Goal: Check status: Check status

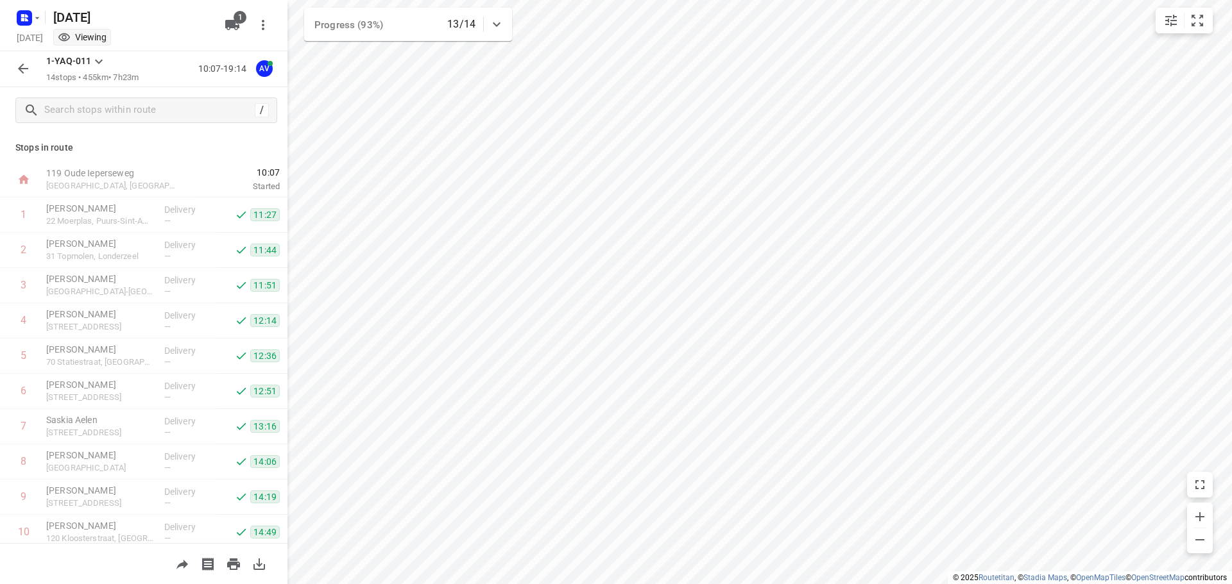
scroll to position [183, 0]
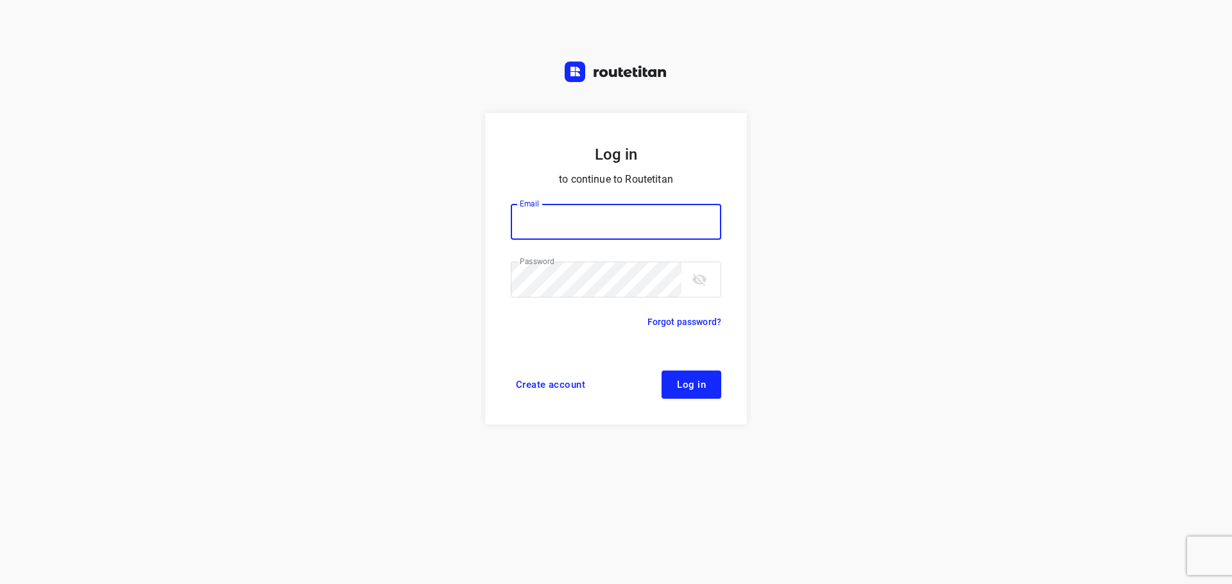
type input "didier@areco.be"
click at [698, 380] on span "Log in" at bounding box center [691, 385] width 29 height 10
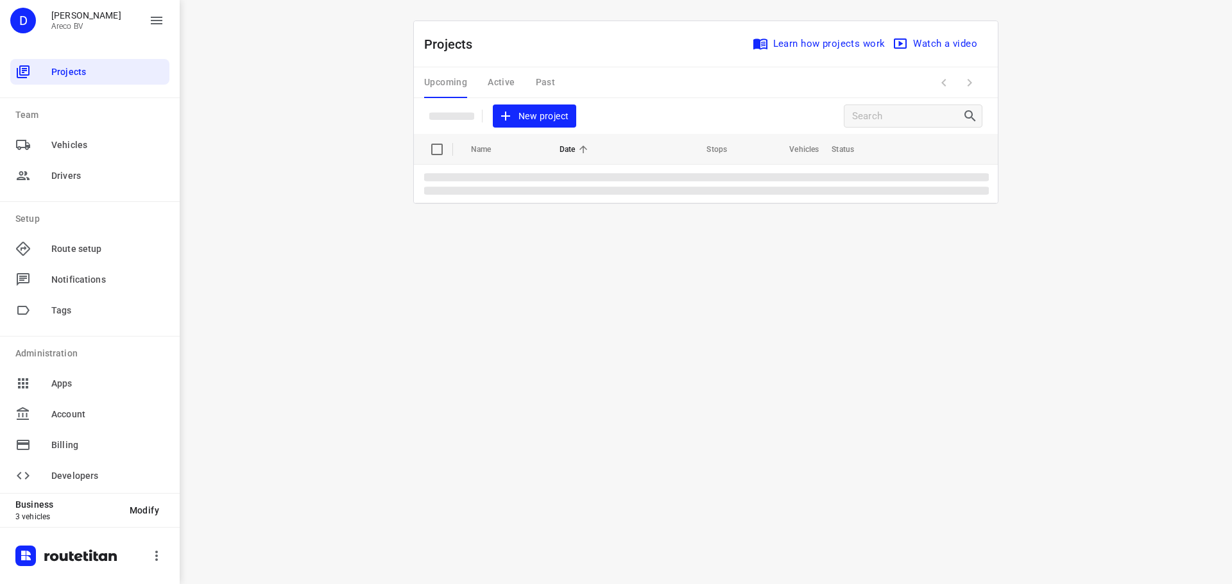
click at [507, 81] on div "Upcoming Active Past" at bounding box center [499, 82] width 151 height 31
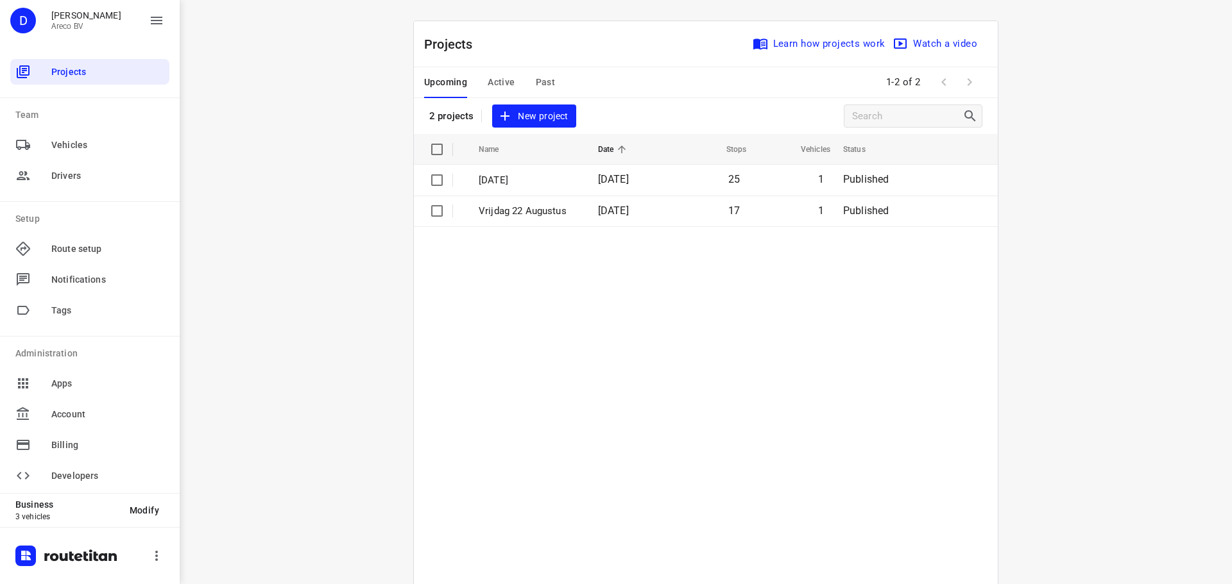
click at [507, 80] on span "Active" at bounding box center [501, 82] width 27 height 16
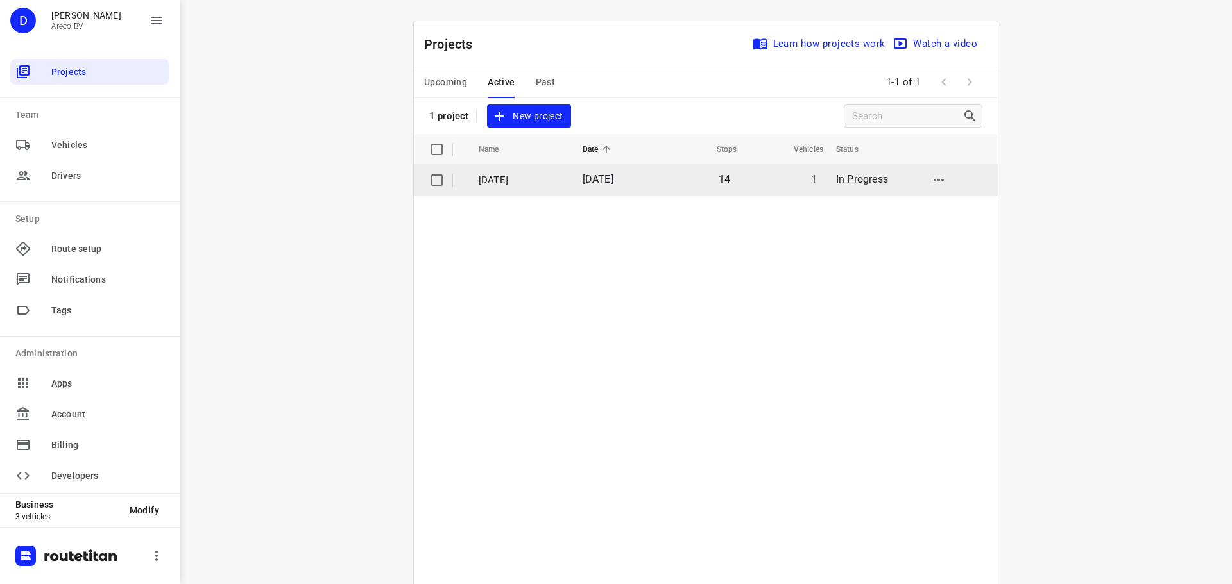
click at [524, 182] on p "[DATE]" at bounding box center [521, 180] width 85 height 15
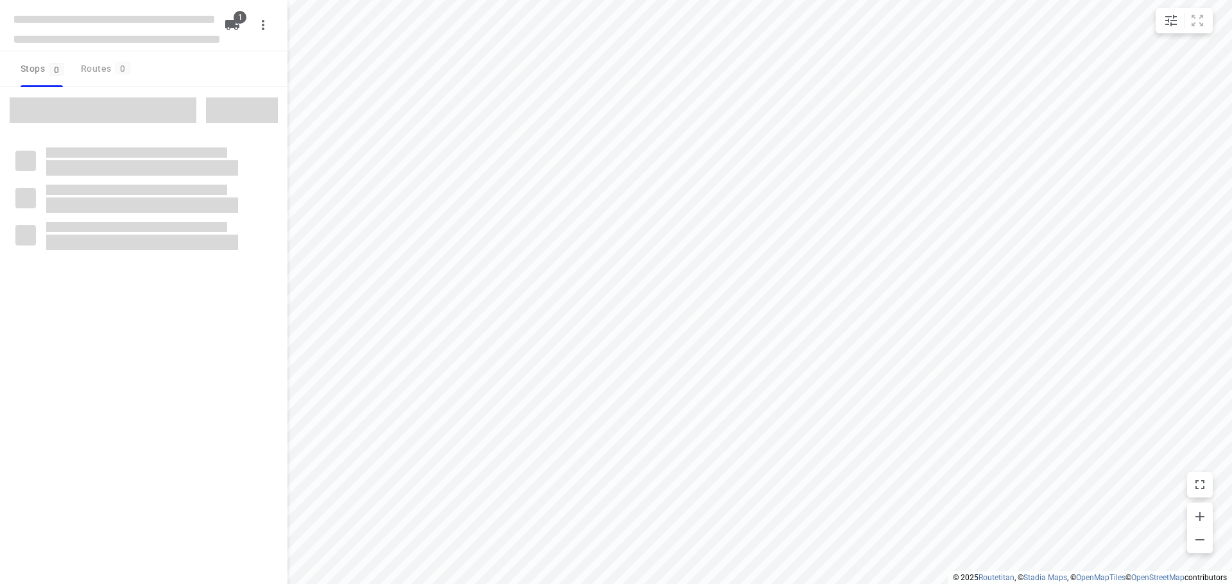
type input "distance"
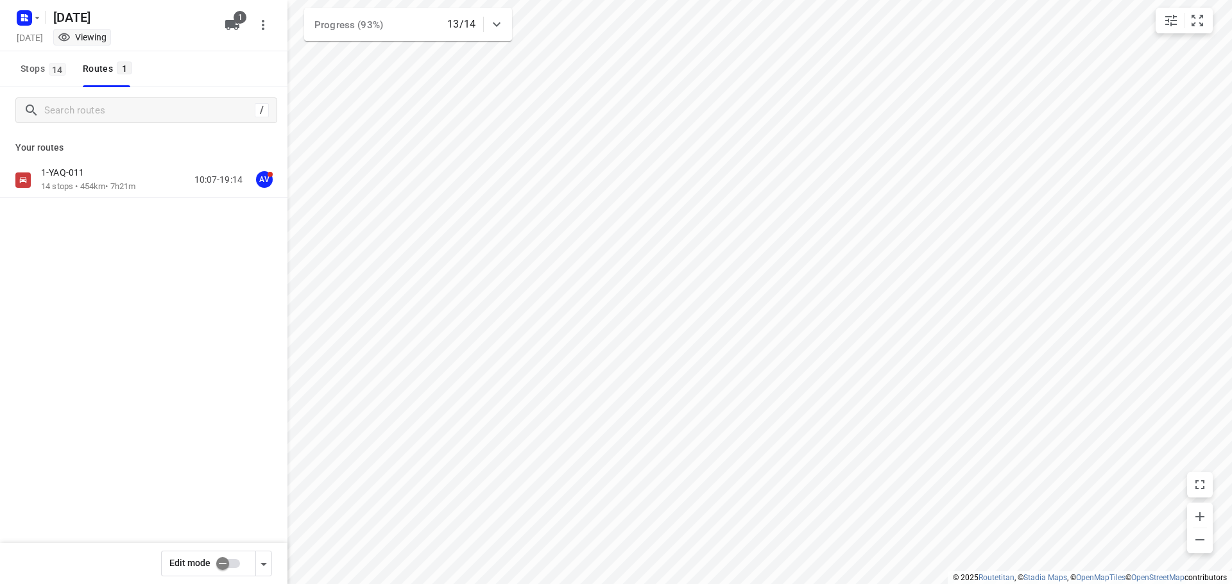
click at [103, 169] on div "1-YAQ-011" at bounding box center [88, 174] width 94 height 14
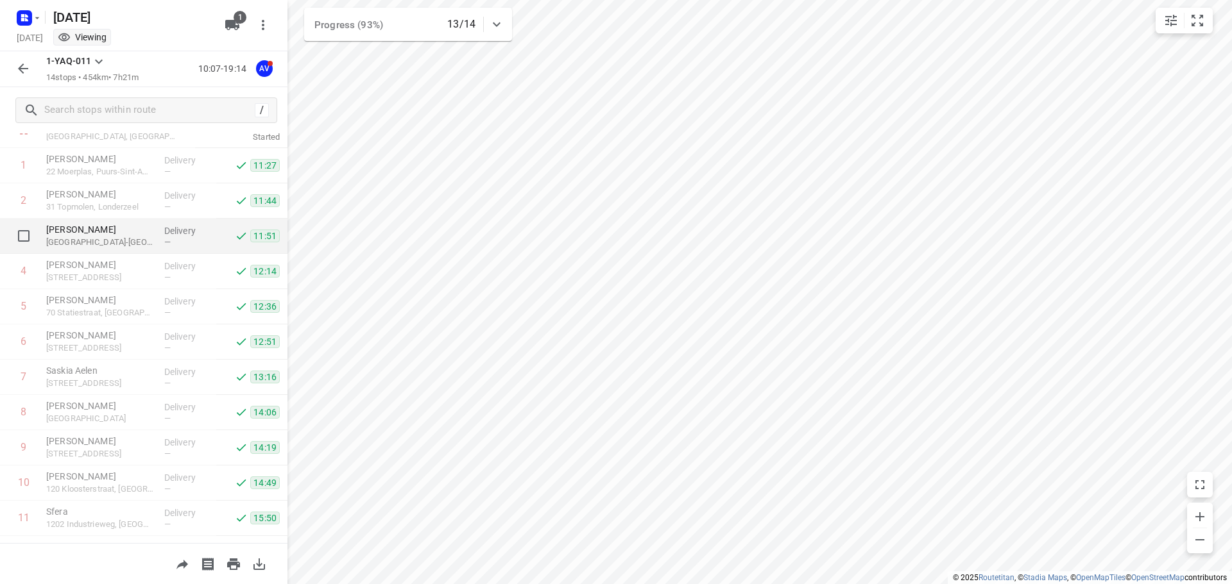
scroll to position [183, 0]
